Goal: Navigation & Orientation: Find specific page/section

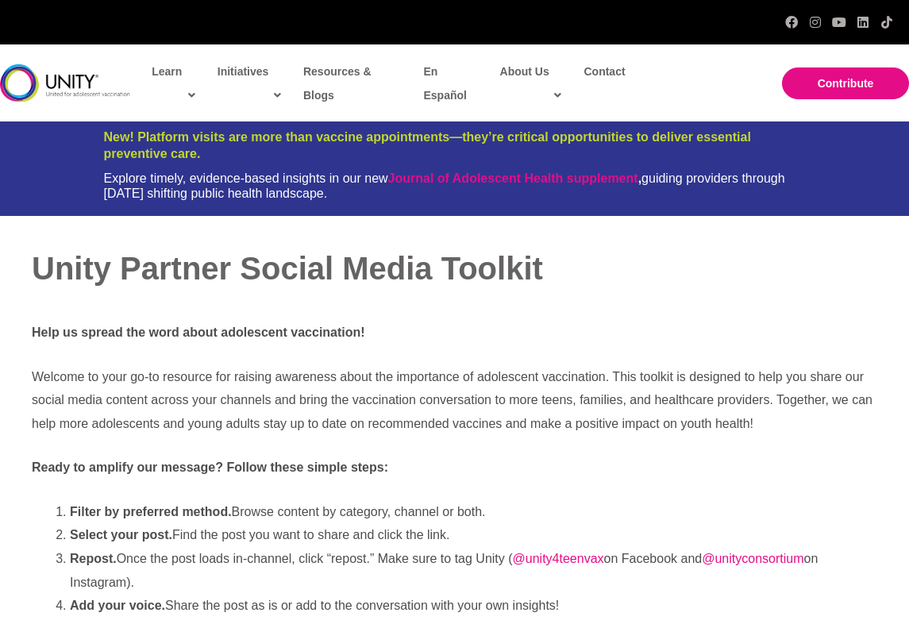
click at [81, 76] on img at bounding box center [65, 82] width 130 height 37
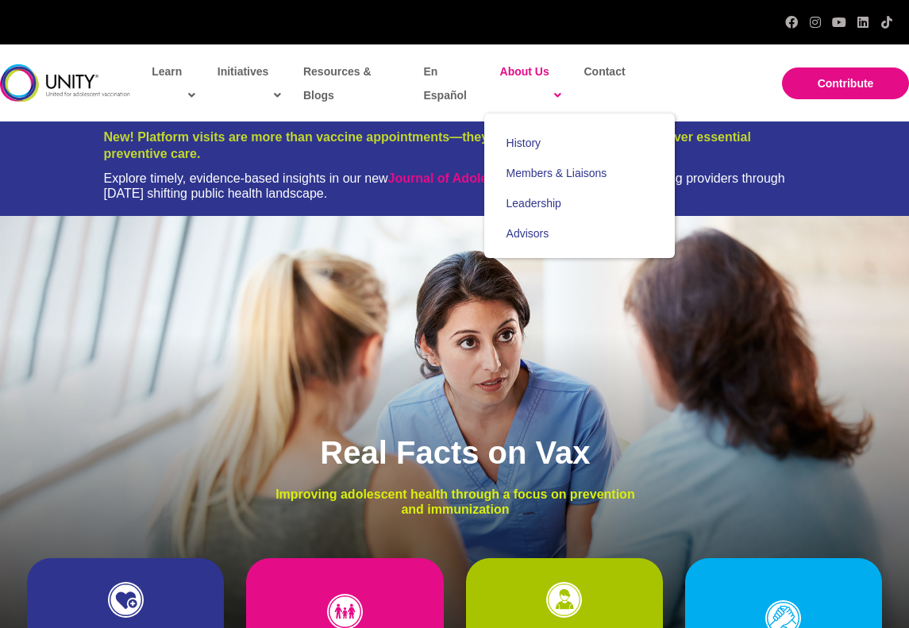
click at [532, 71] on span "About Us" at bounding box center [531, 84] width 62 height 48
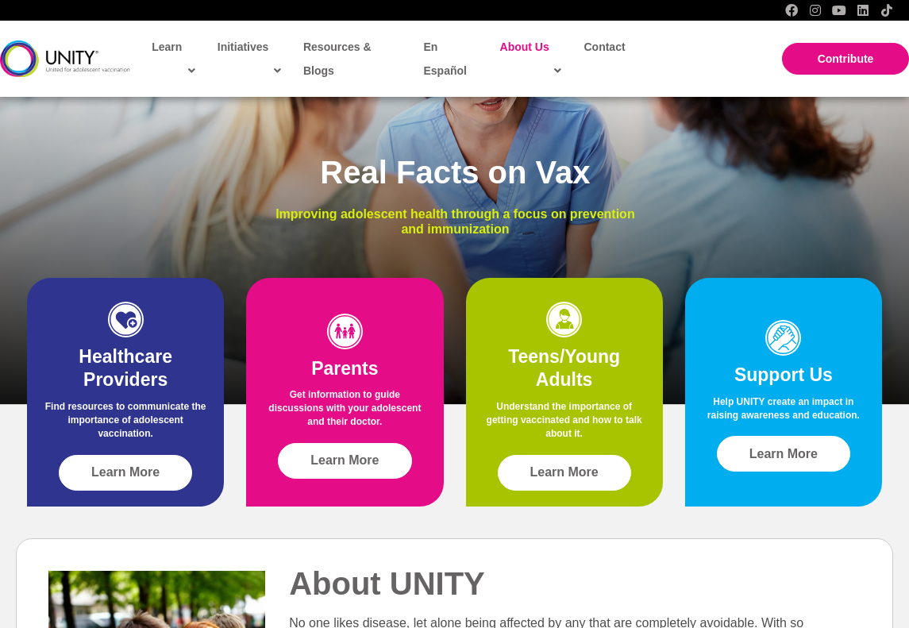
scroll to position [318, 0]
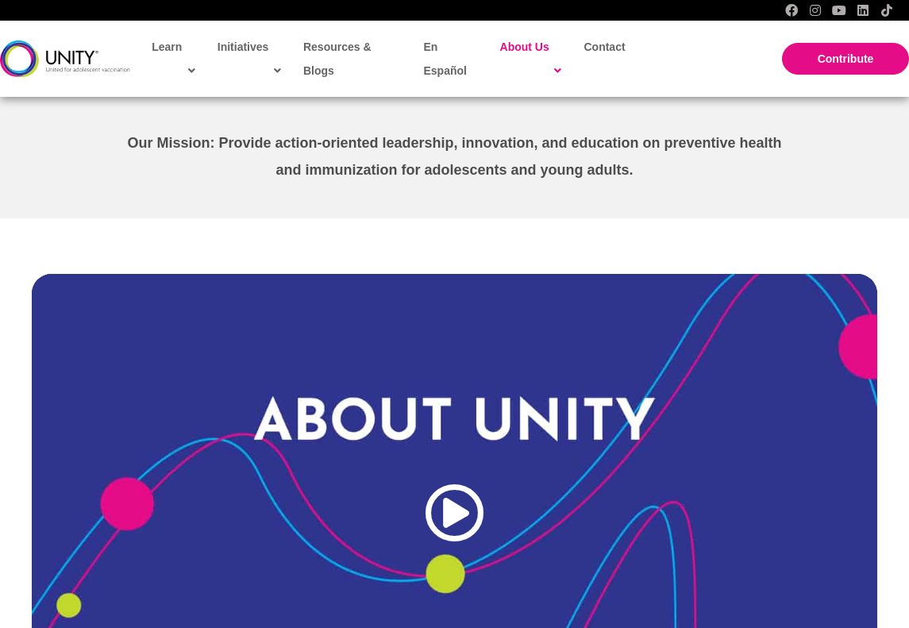
scroll to position [476, 0]
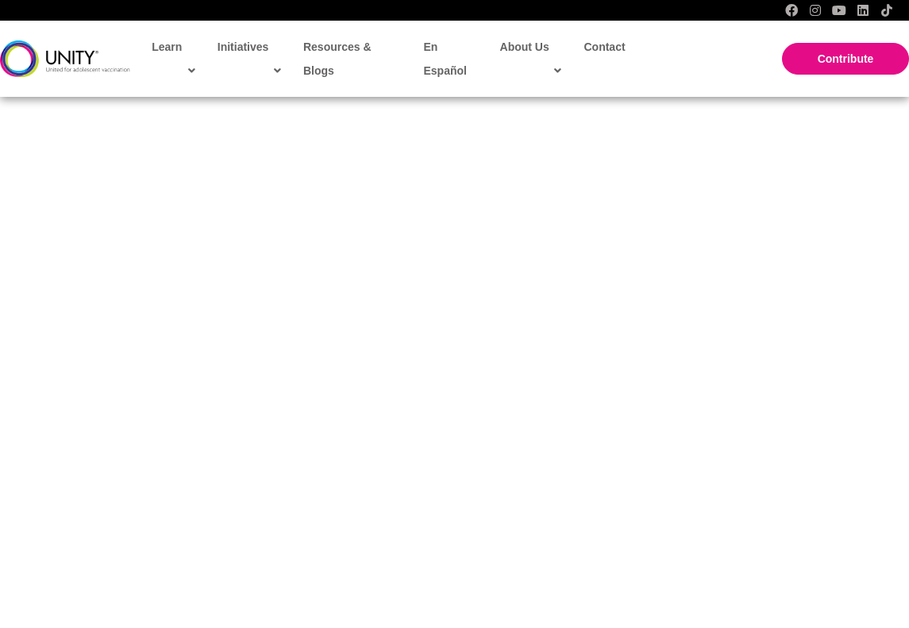
scroll to position [635, 0]
